Goal: Obtain resource: Download file/media

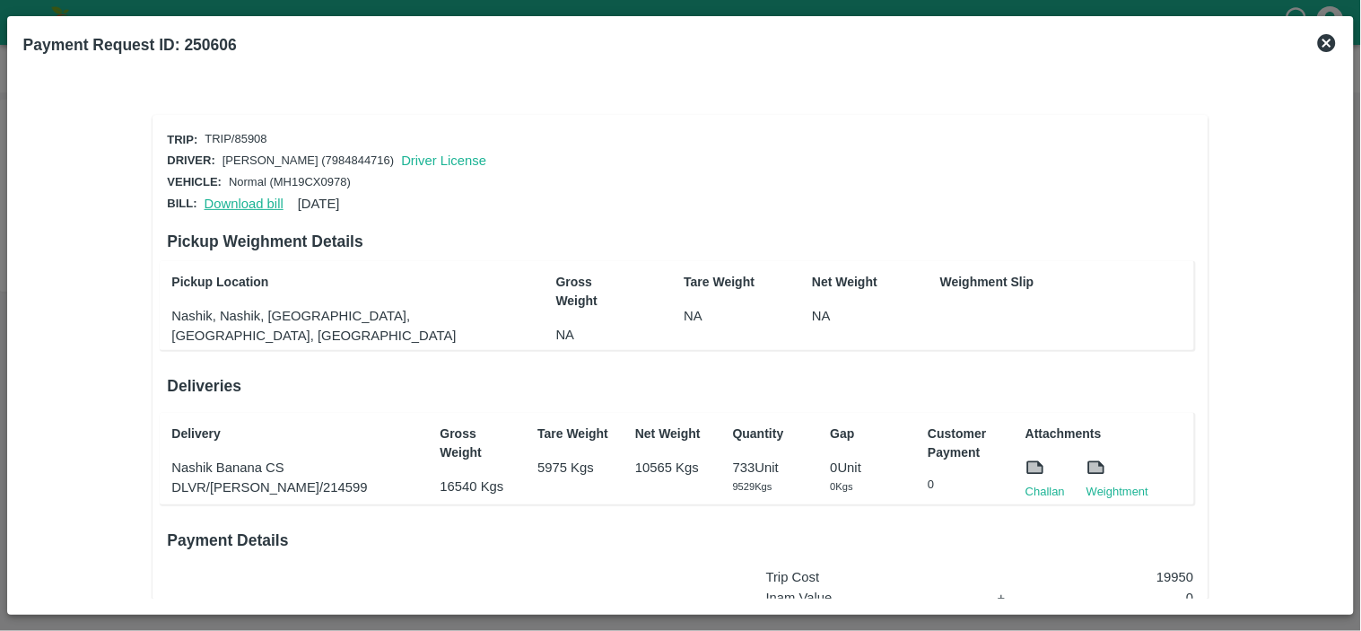
click at [254, 198] on link "Download bill" at bounding box center [244, 203] width 79 height 14
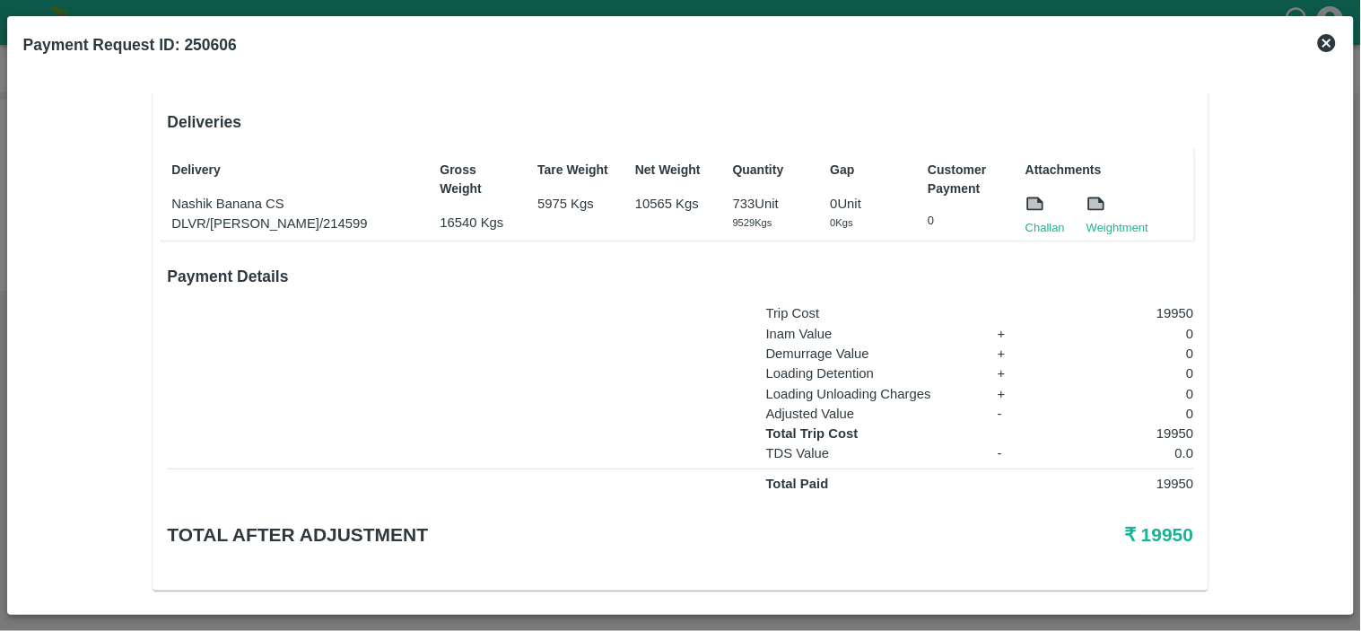
scroll to position [271, 0]
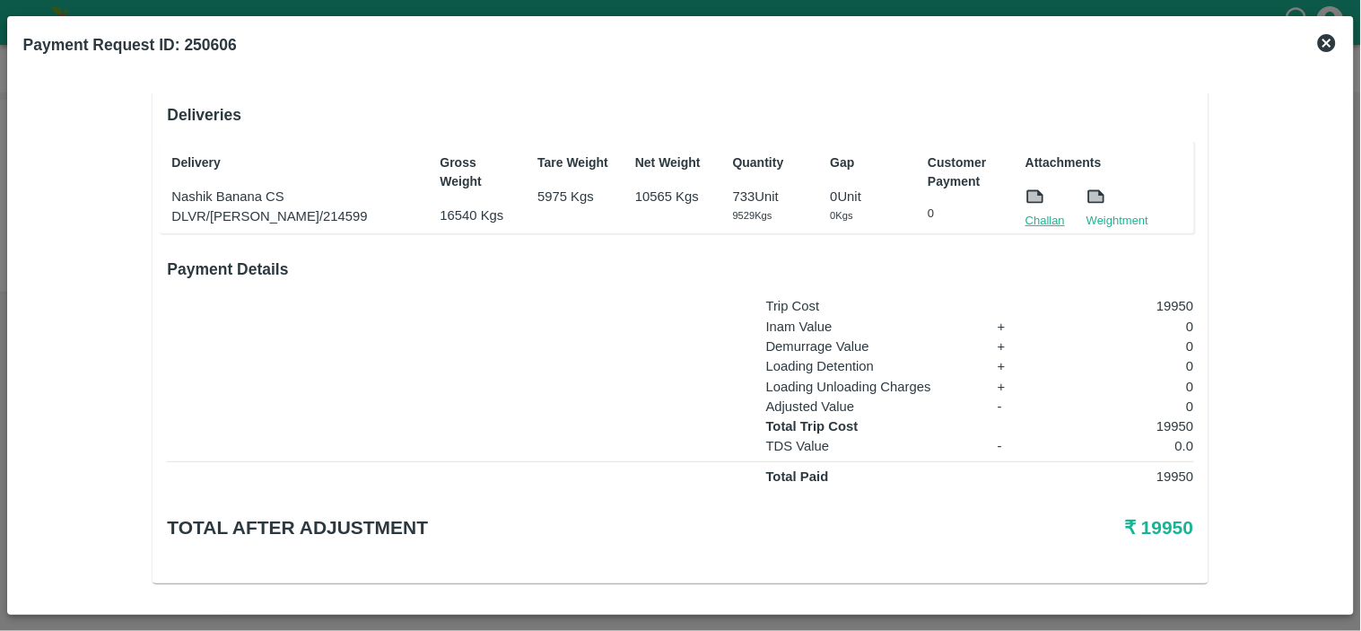
click at [1032, 216] on link "Challan" at bounding box center [1044, 221] width 39 height 18
click at [1171, 420] on p "19950" at bounding box center [1122, 426] width 143 height 20
copy p "19950"
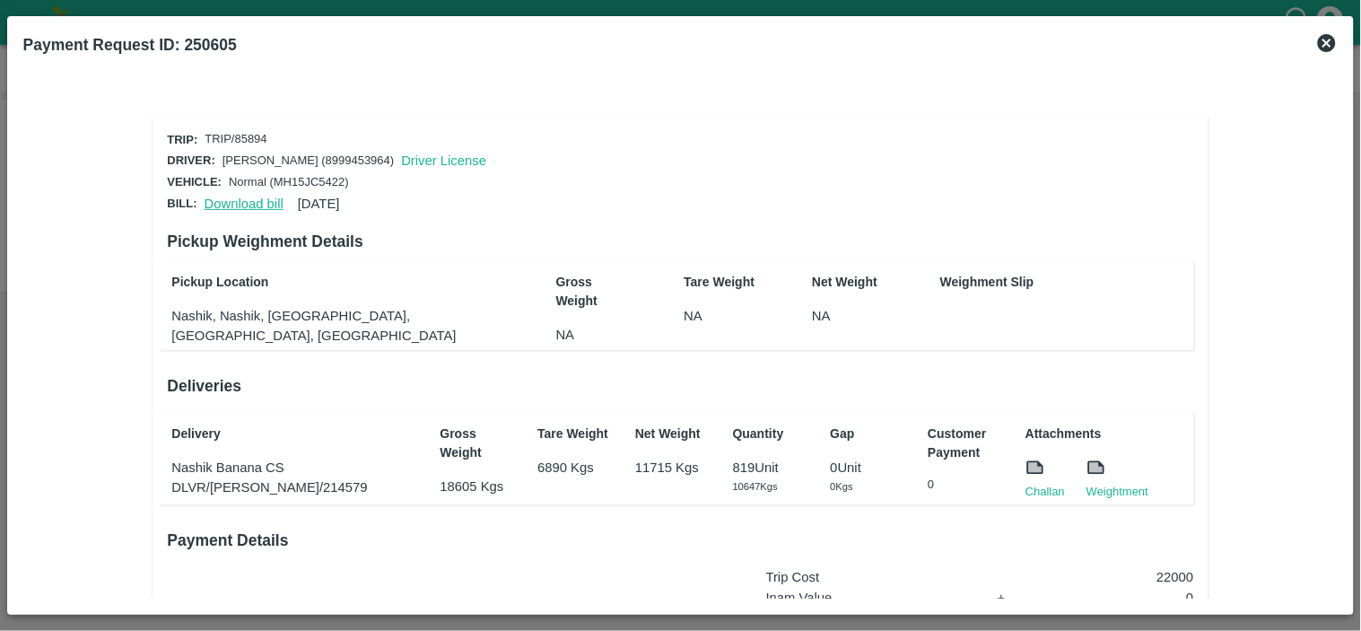
click at [228, 202] on link "Download bill" at bounding box center [244, 203] width 79 height 14
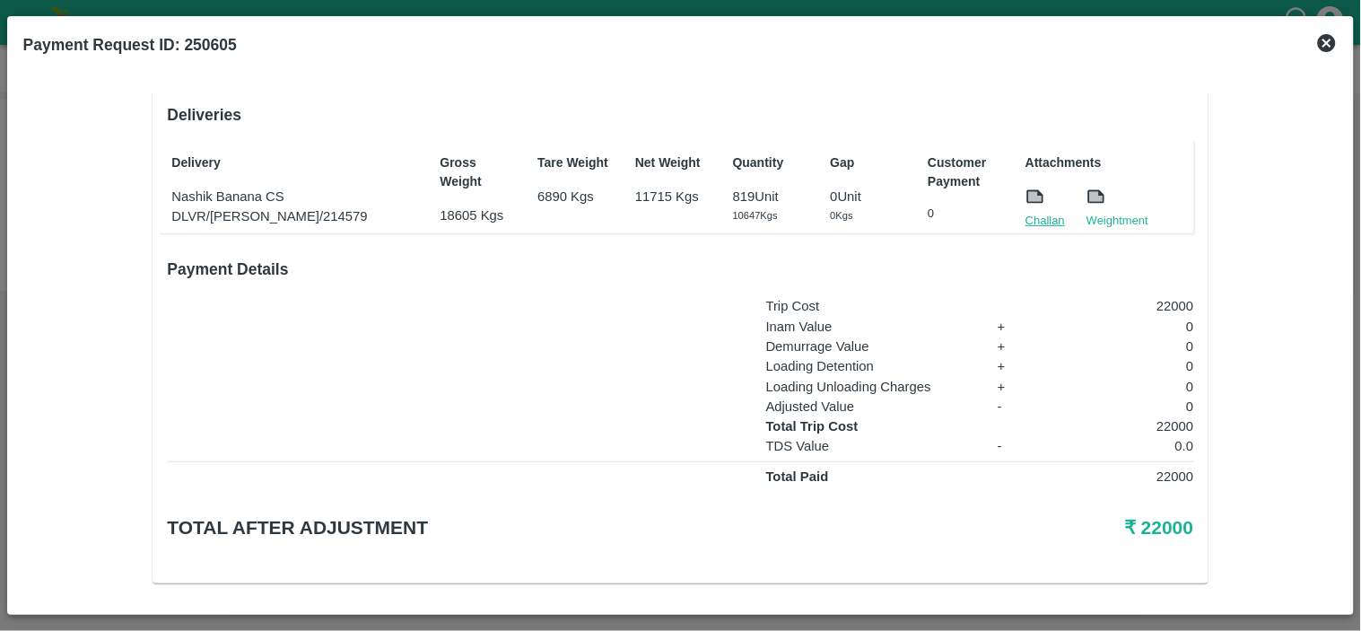
click at [1033, 215] on link "Challan" at bounding box center [1044, 221] width 39 height 18
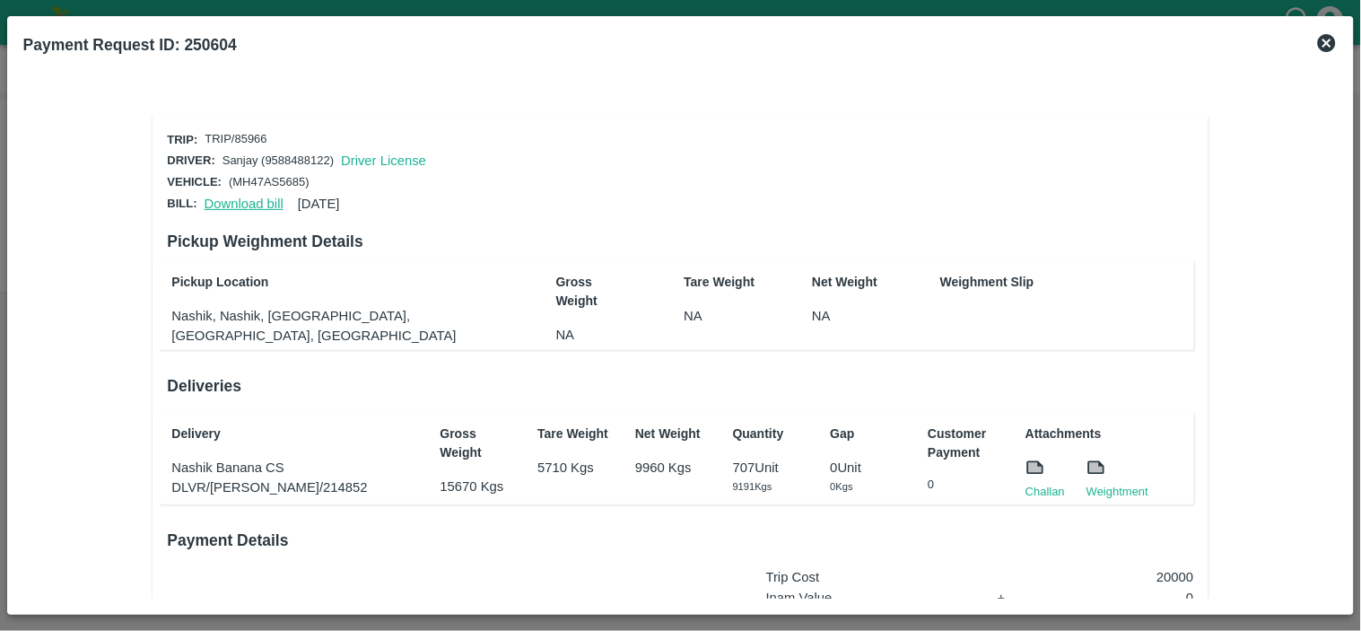
click at [222, 196] on link "Download bill" at bounding box center [244, 203] width 79 height 14
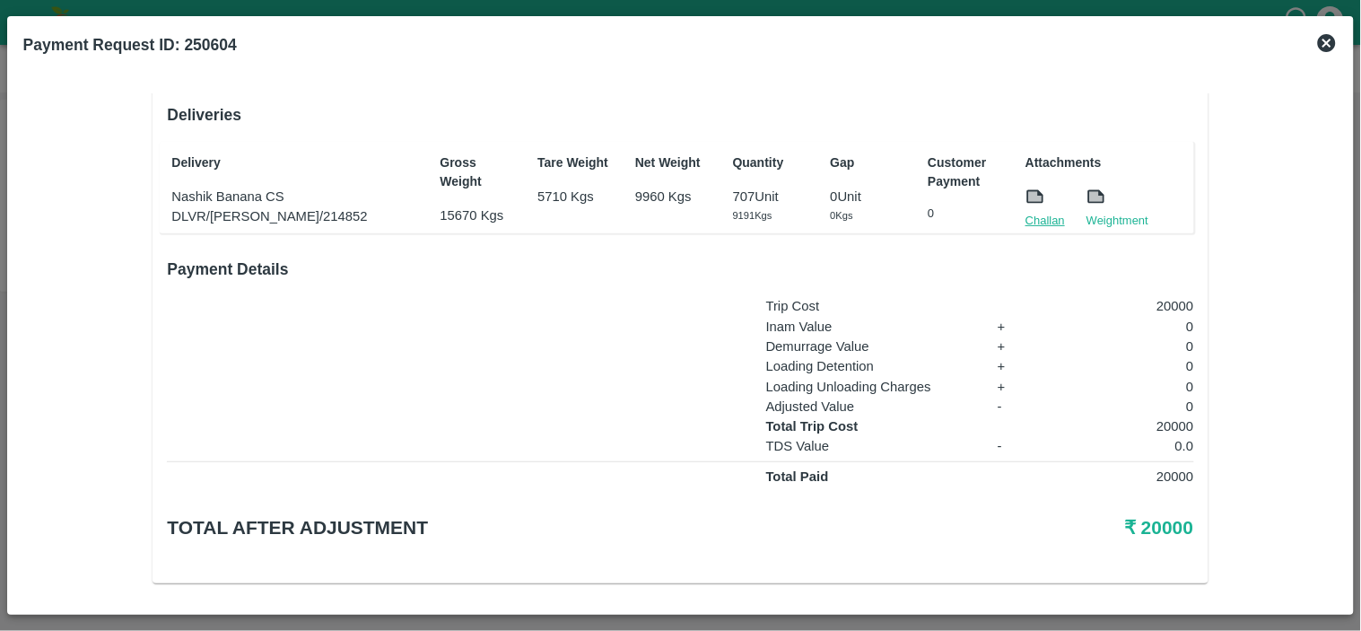
click at [1029, 214] on link "Challan" at bounding box center [1044, 221] width 39 height 18
click at [1171, 303] on p "20000" at bounding box center [1122, 306] width 143 height 20
copy p "20000"
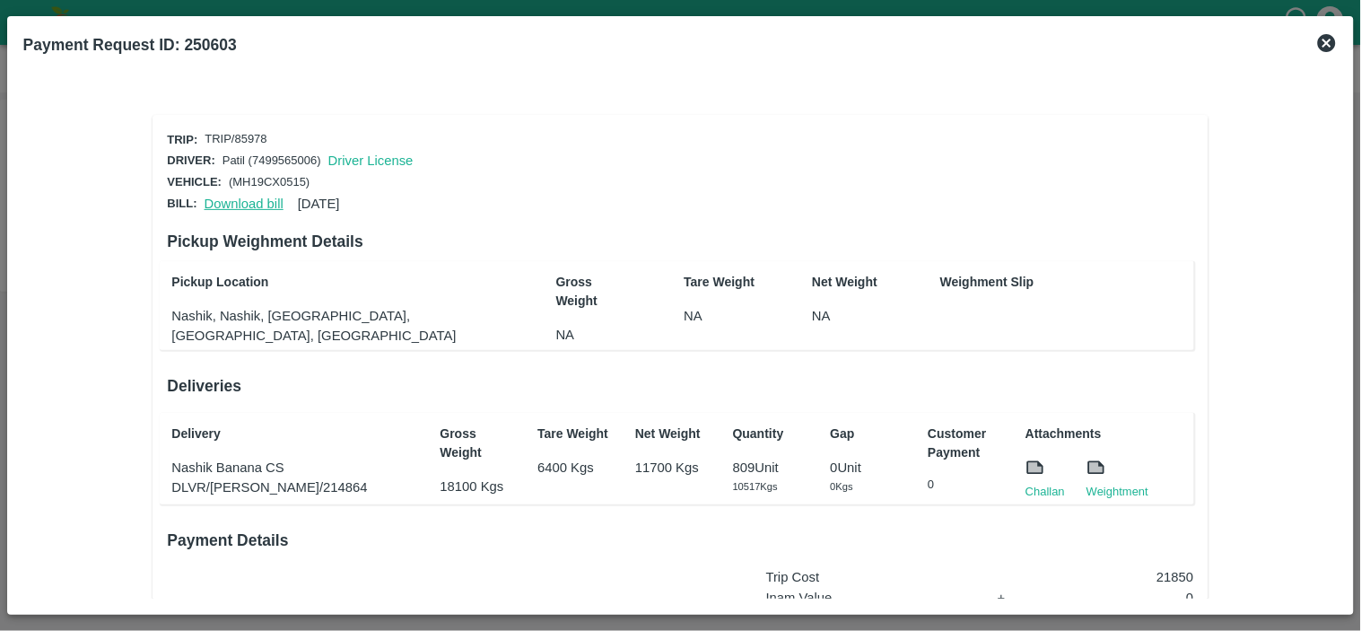
click at [244, 201] on link "Download bill" at bounding box center [244, 203] width 79 height 14
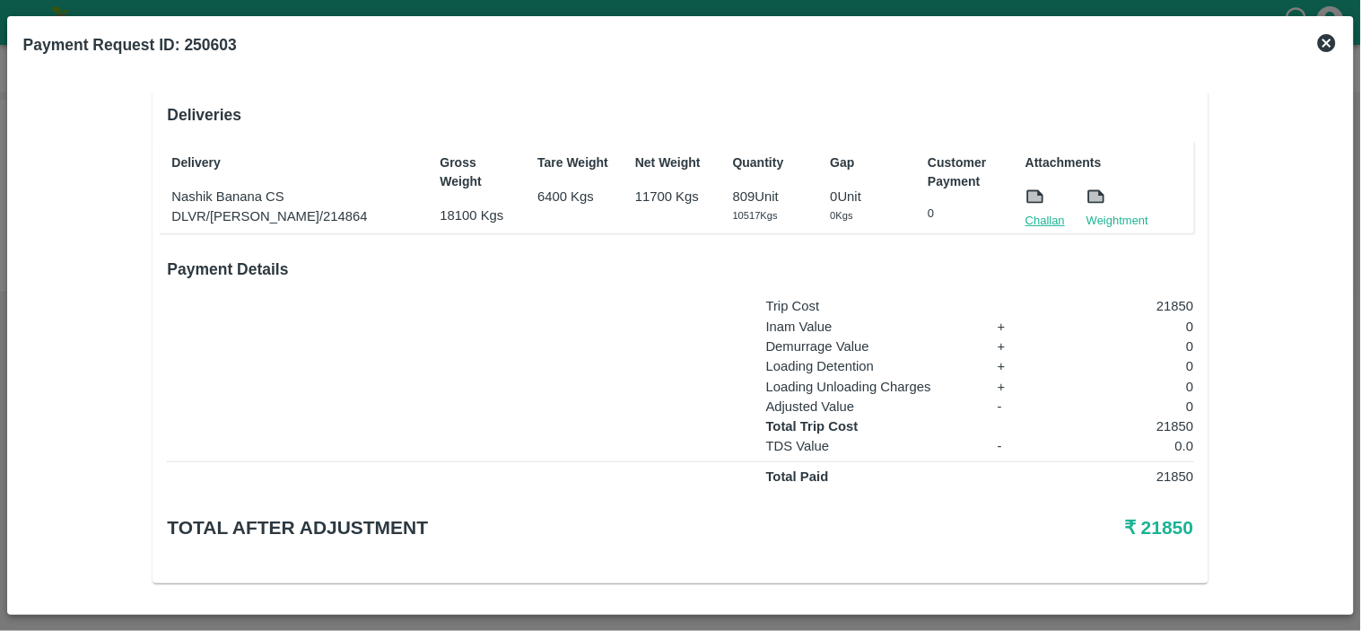
click at [1035, 212] on link "Challan" at bounding box center [1044, 221] width 39 height 18
click at [1170, 301] on p "21850" at bounding box center [1122, 306] width 143 height 20
copy p "21850"
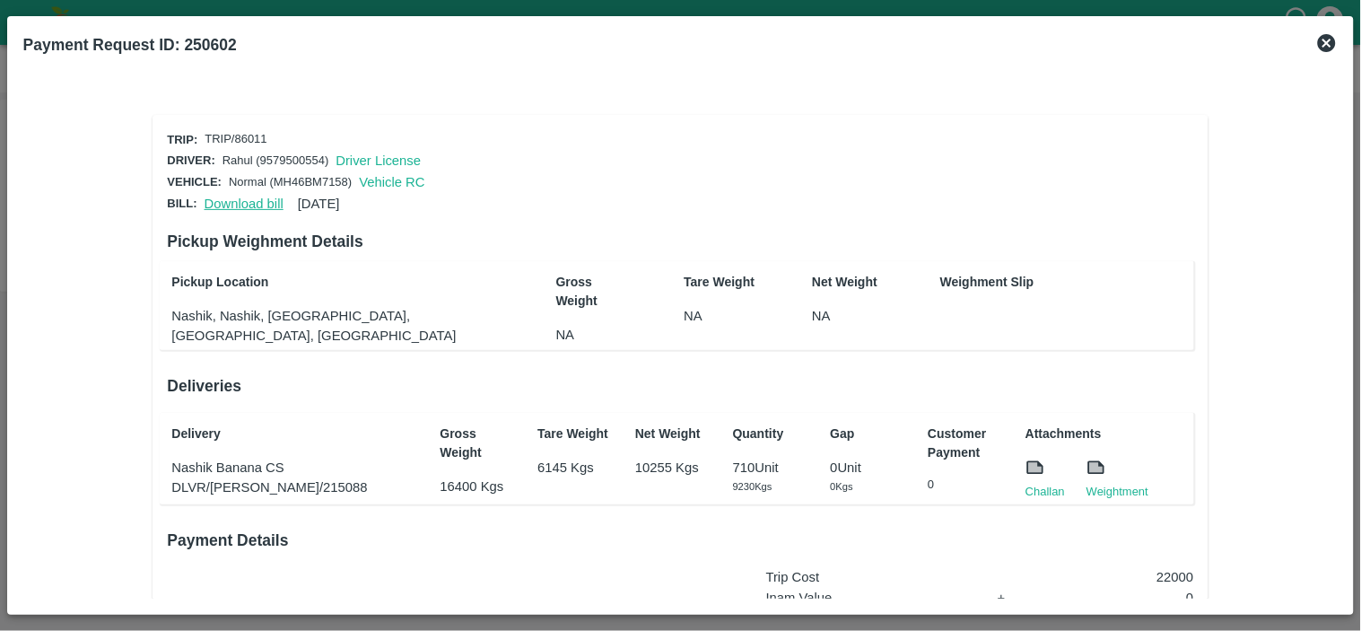
click at [244, 196] on link "Download bill" at bounding box center [244, 203] width 79 height 14
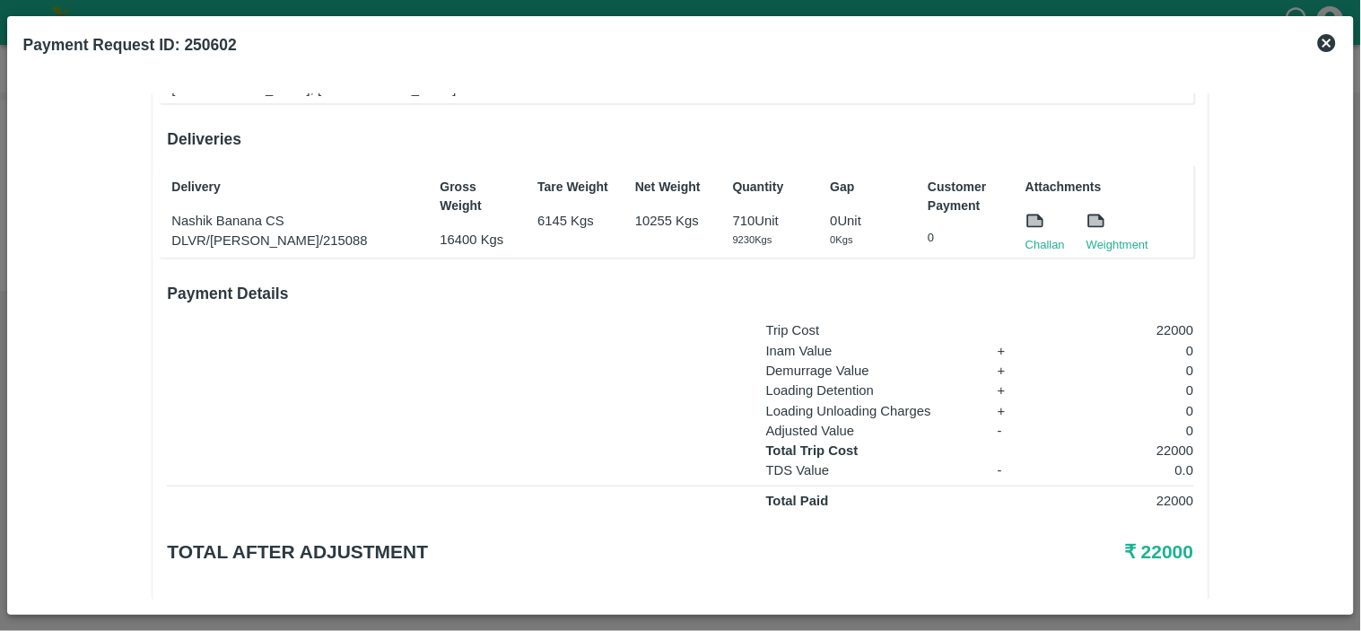
scroll to position [271, 0]
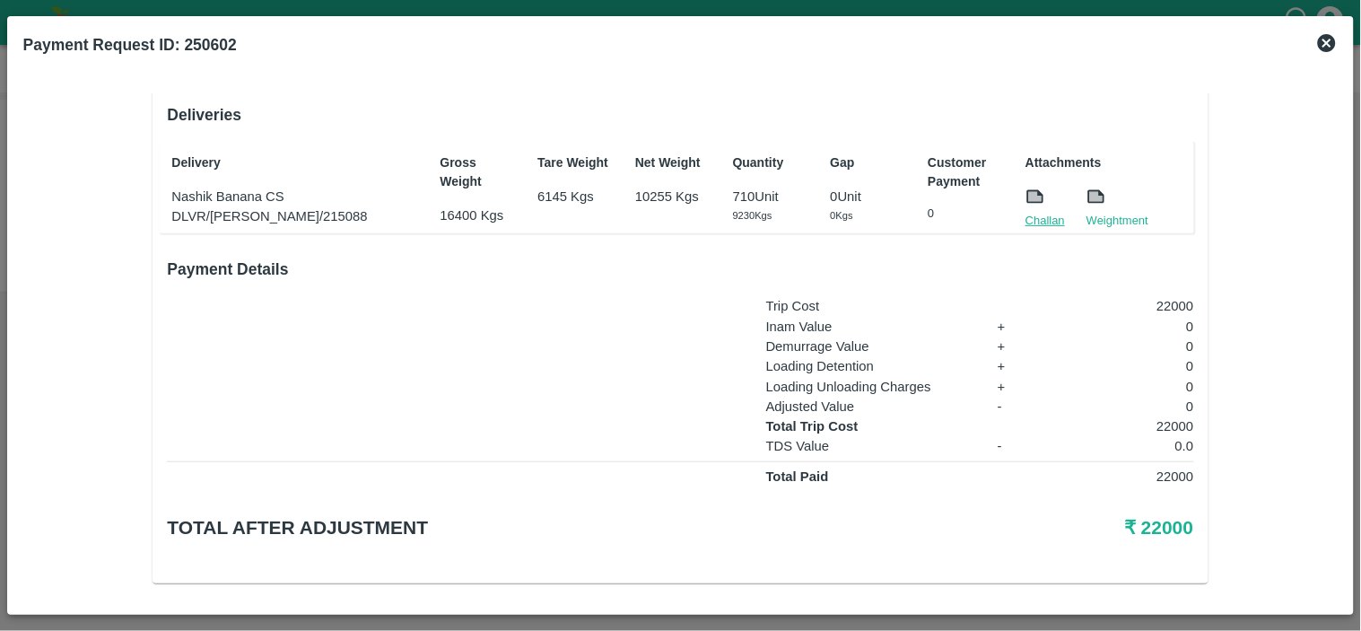
click at [1042, 214] on link "Challan" at bounding box center [1044, 221] width 39 height 18
click at [1173, 296] on p "22000" at bounding box center [1122, 306] width 143 height 20
copy p "22000"
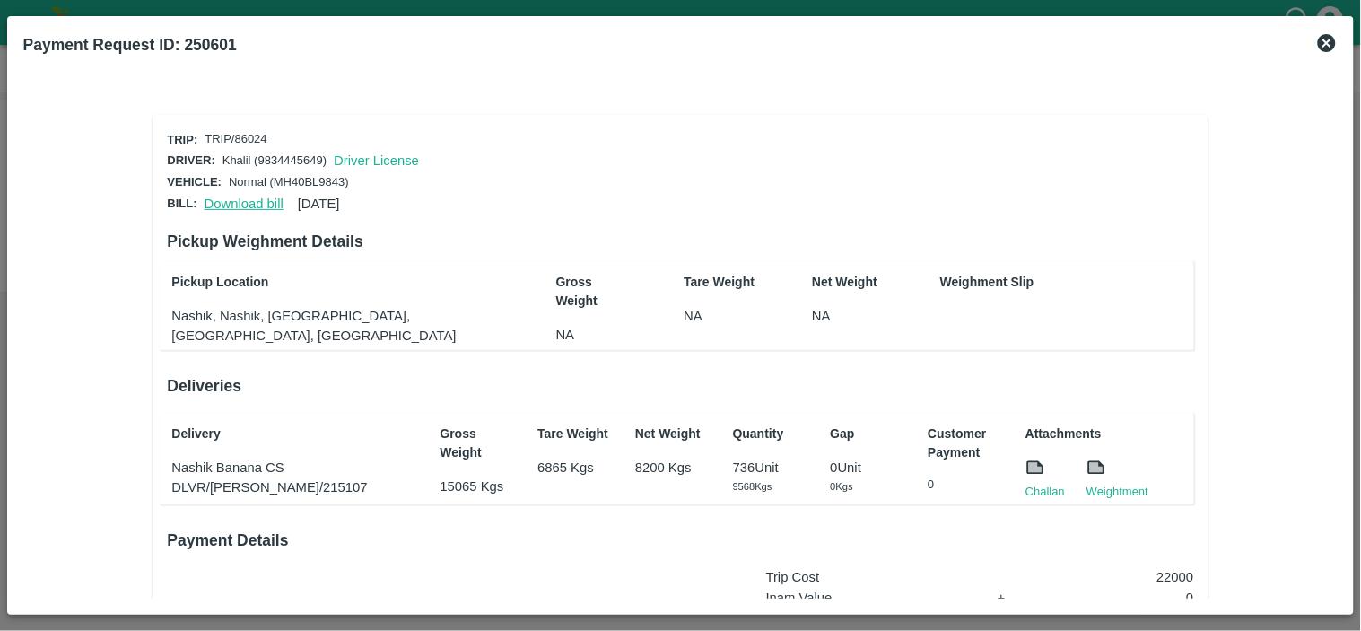
click at [248, 203] on link "Download bill" at bounding box center [244, 203] width 79 height 14
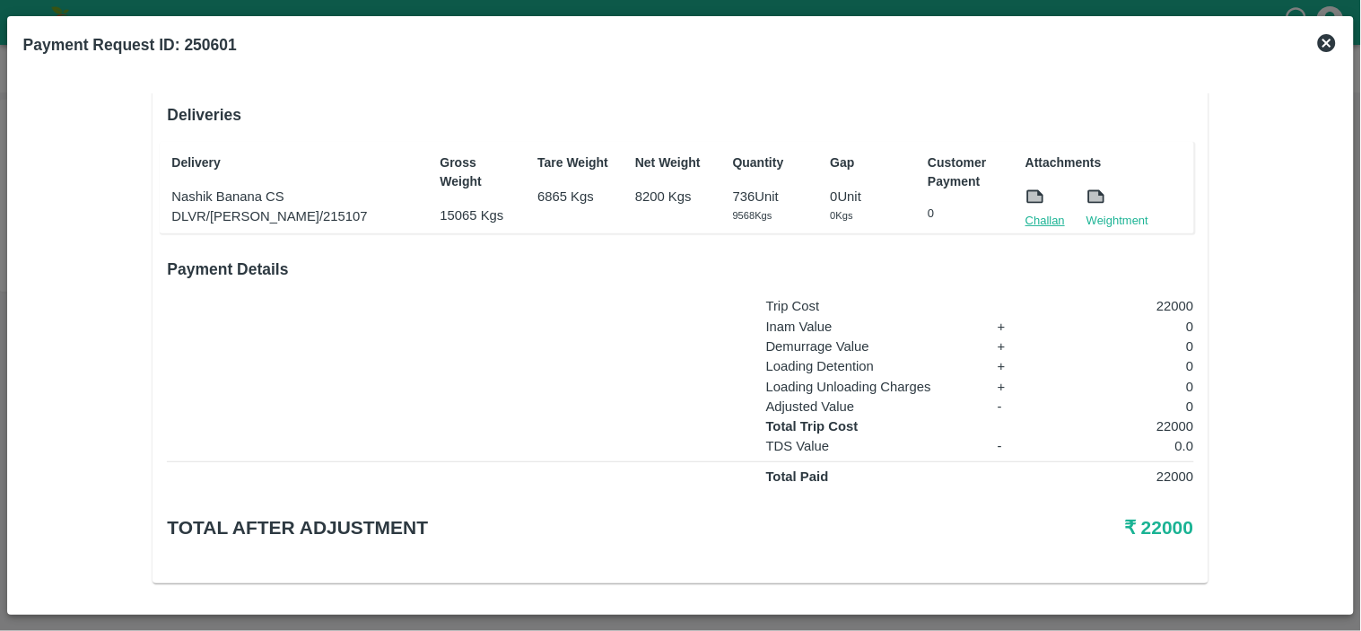
click at [1041, 221] on link "Challan" at bounding box center [1044, 221] width 39 height 18
click at [1165, 296] on p "22000" at bounding box center [1122, 306] width 143 height 20
copy p "22000"
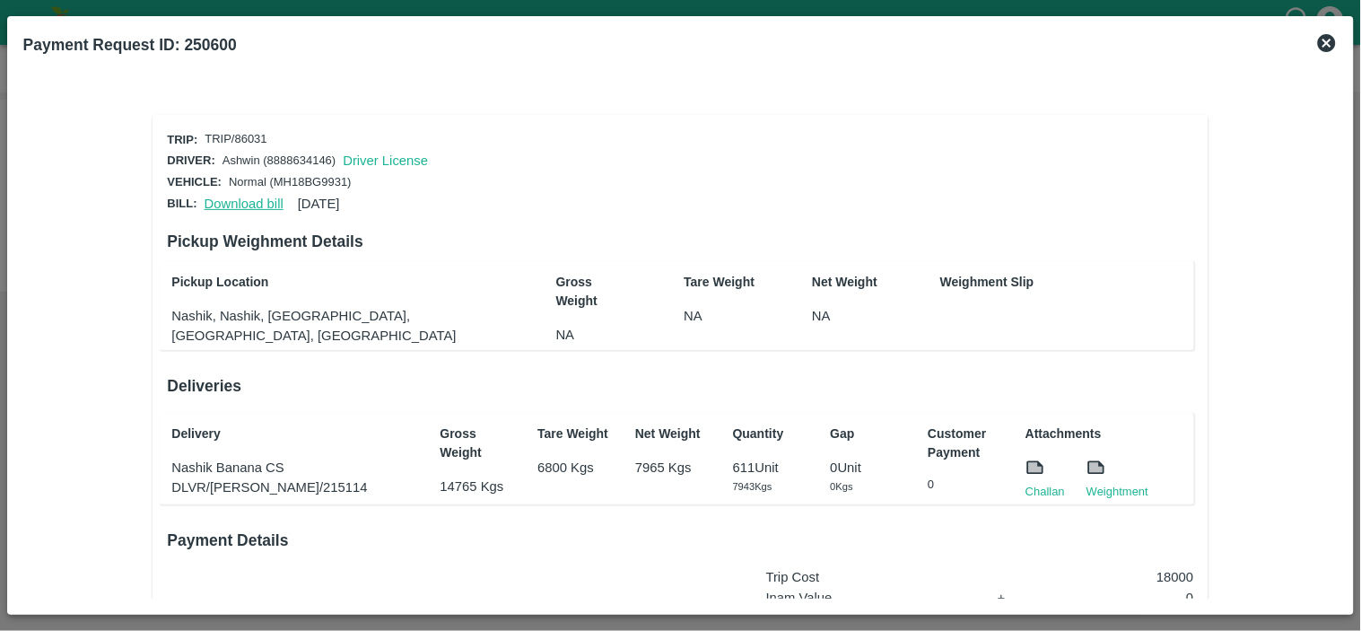
click at [240, 201] on link "Download bill" at bounding box center [244, 203] width 79 height 14
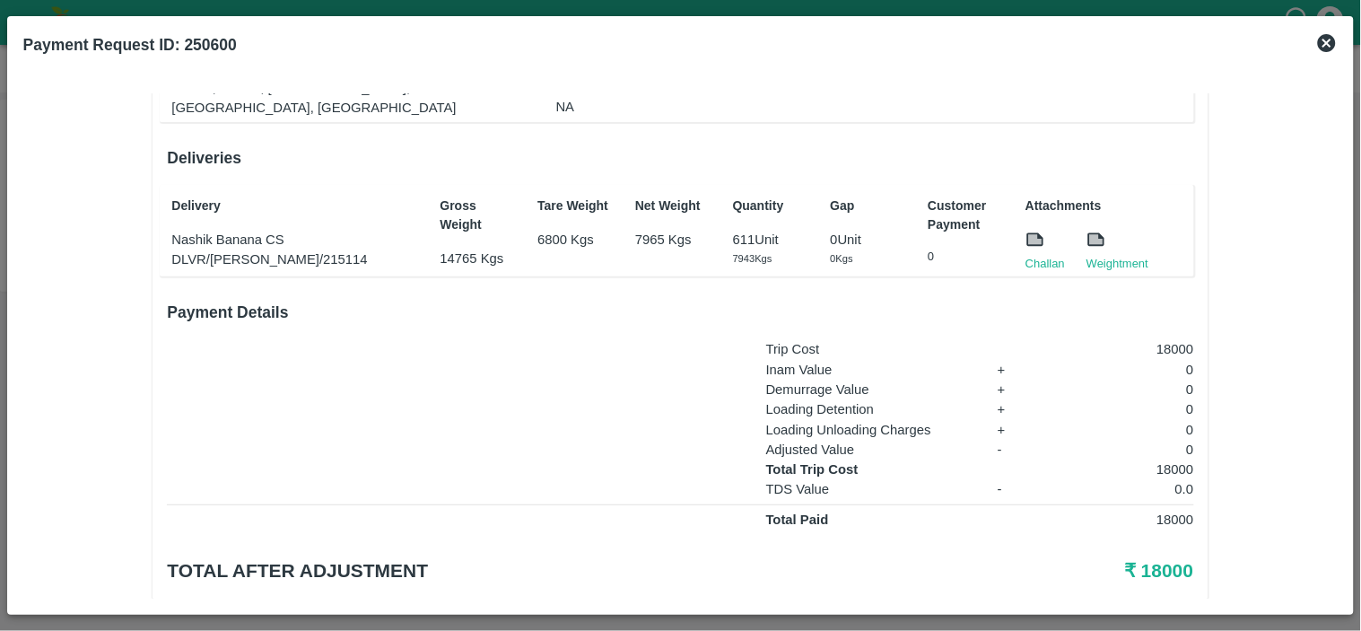
scroll to position [271, 0]
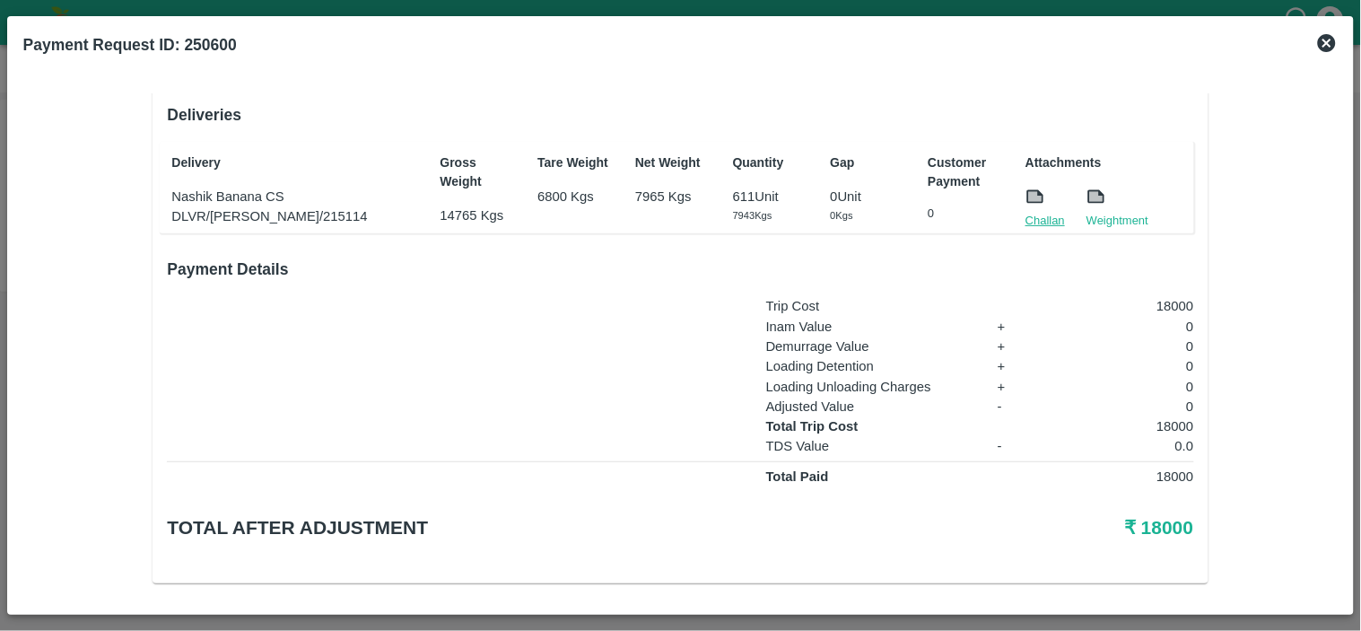
click at [1034, 212] on link "Challan" at bounding box center [1044, 221] width 39 height 18
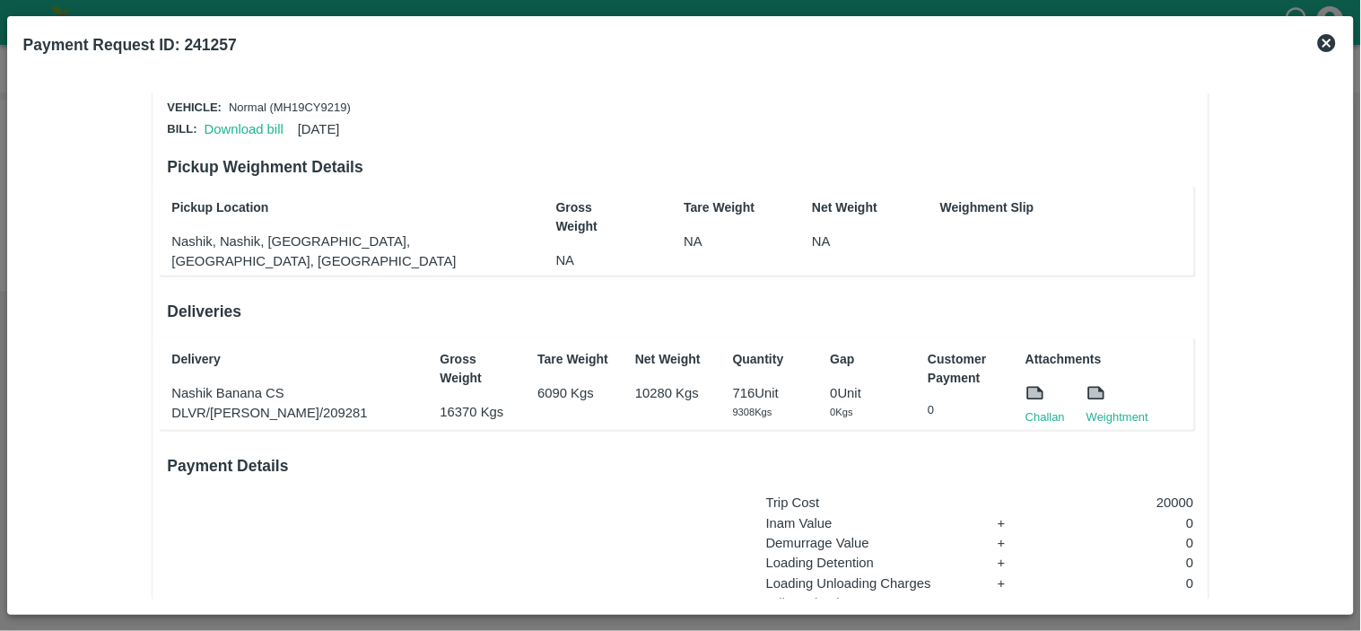
scroll to position [66, 0]
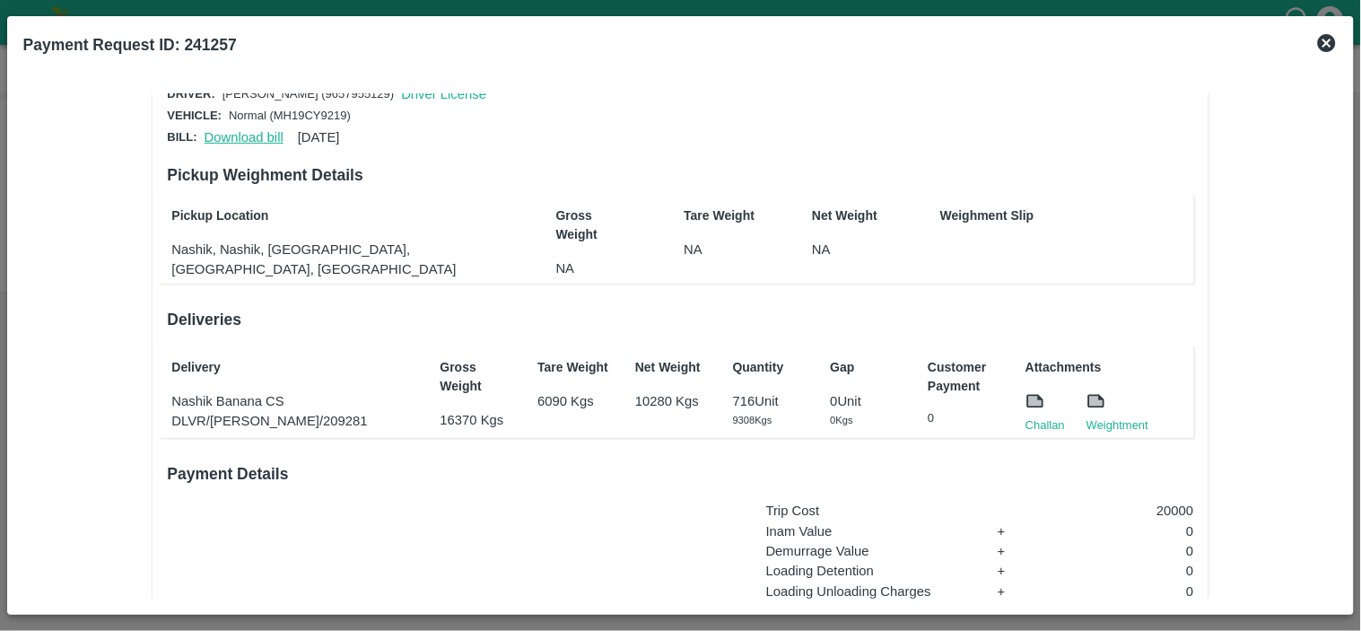
click at [252, 130] on link "Download bill" at bounding box center [244, 137] width 79 height 14
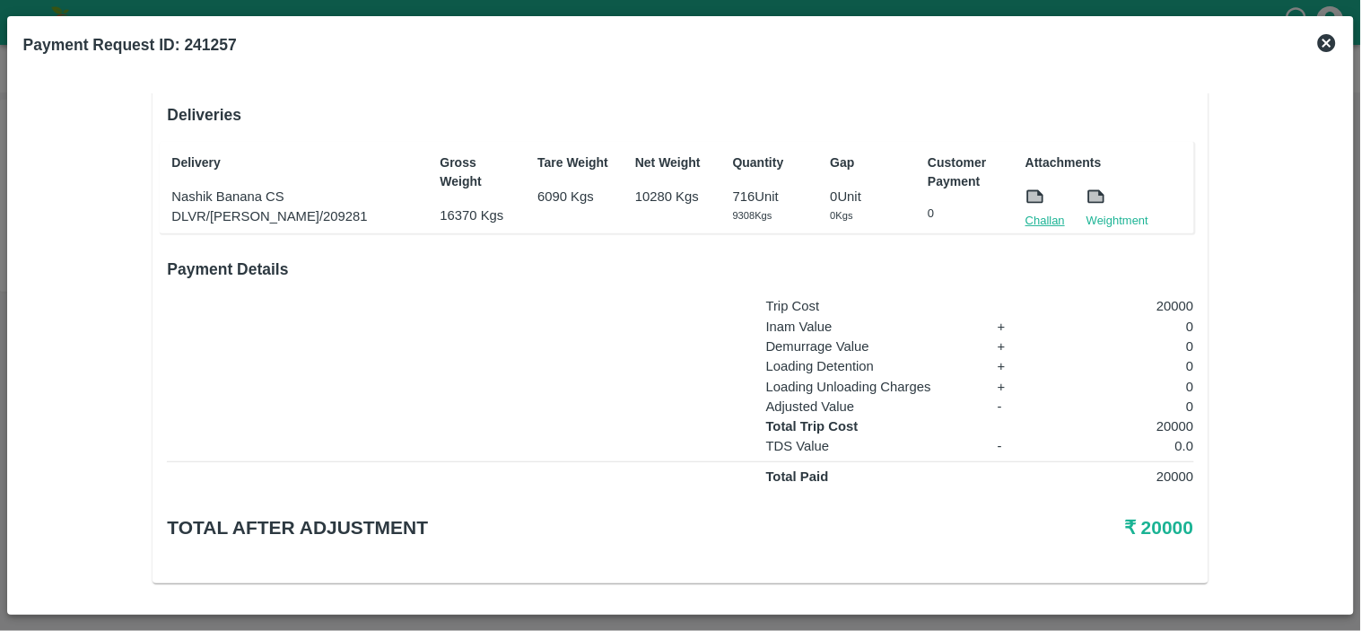
click at [1044, 212] on link "Challan" at bounding box center [1044, 221] width 39 height 18
